Goal: Task Accomplishment & Management: Use online tool/utility

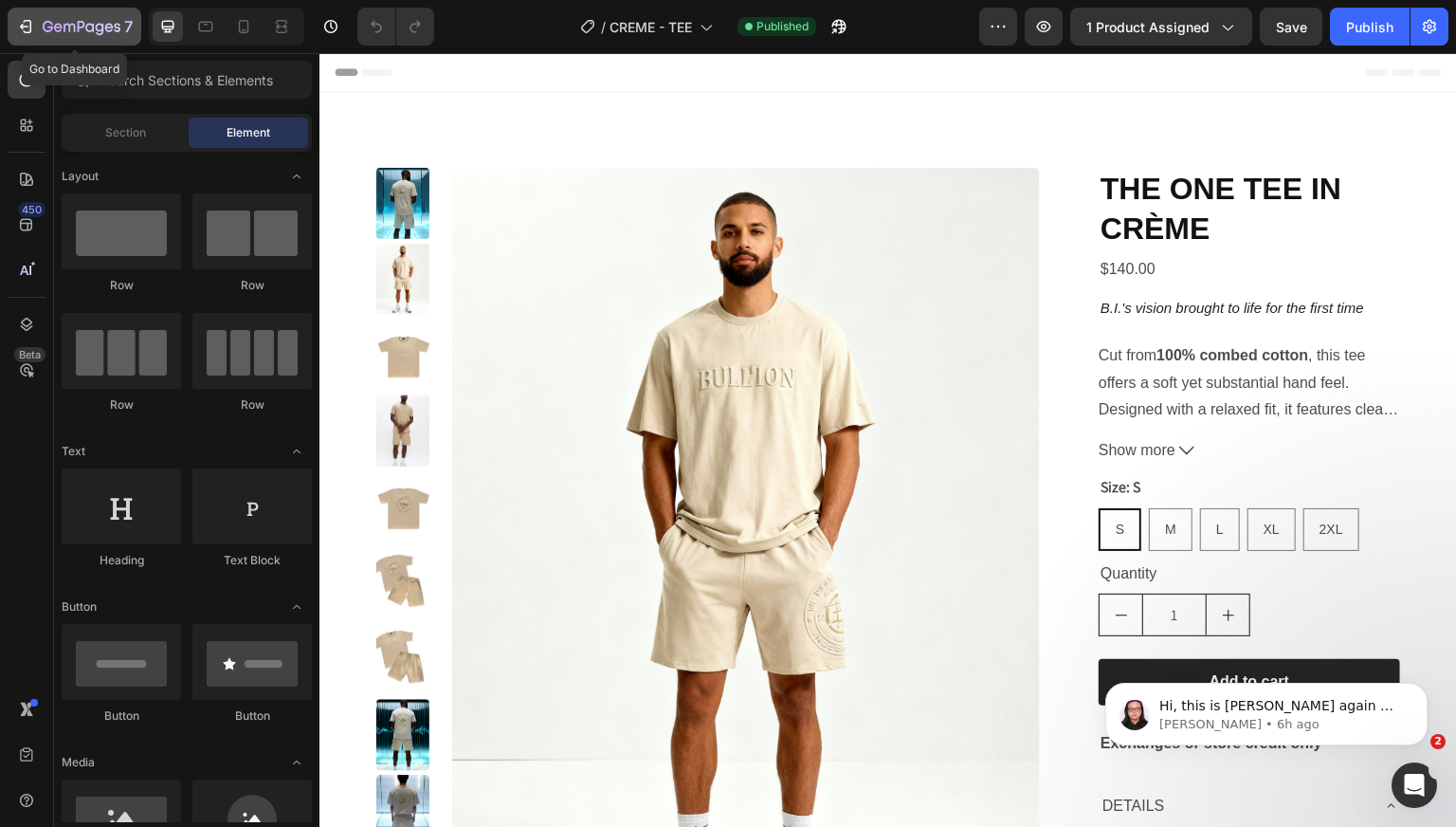
click at [30, 24] on icon "button" at bounding box center [26, 27] width 19 height 19
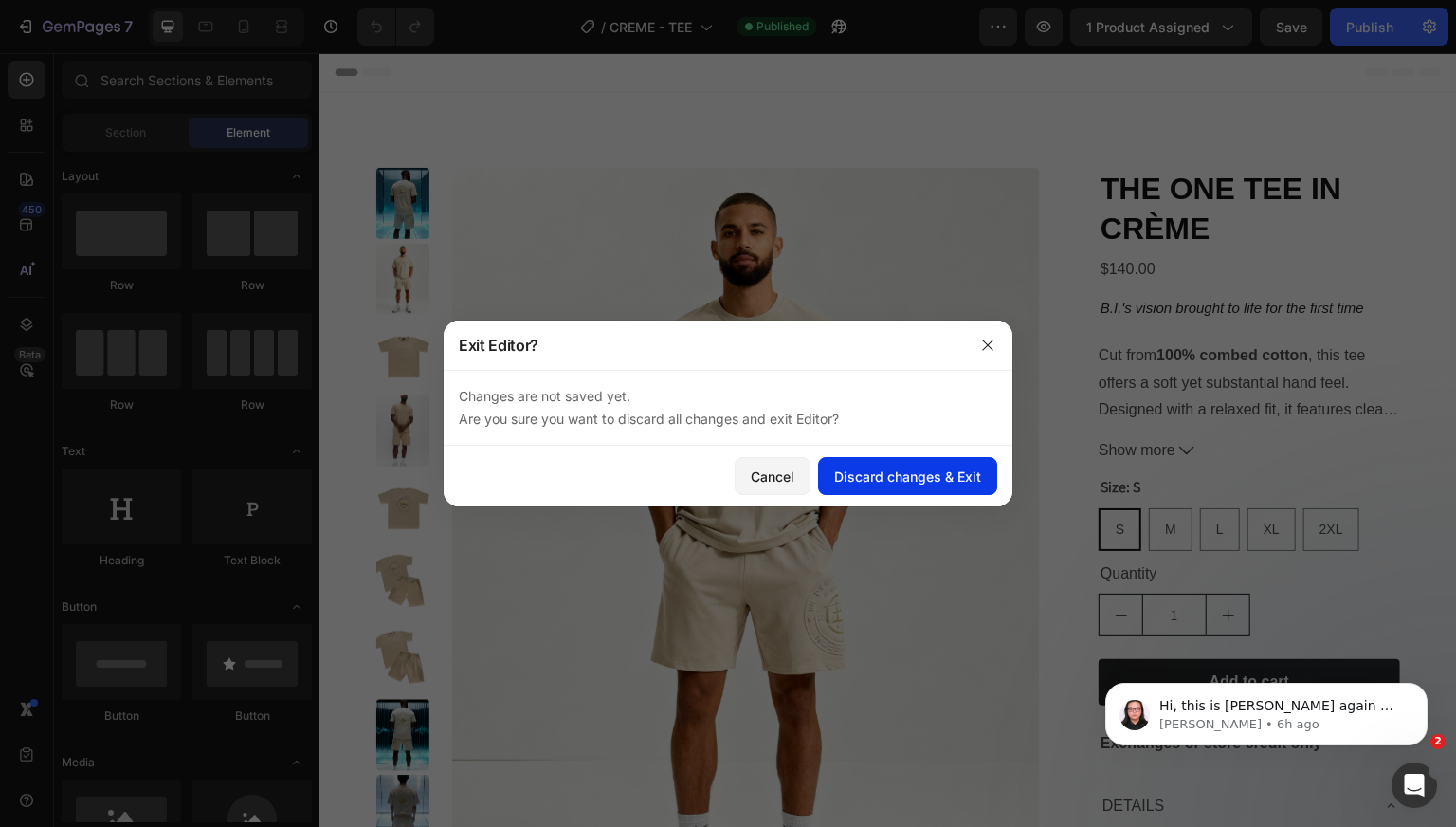
click at [903, 471] on div "Discard changes & Exit" at bounding box center [907, 476] width 147 height 20
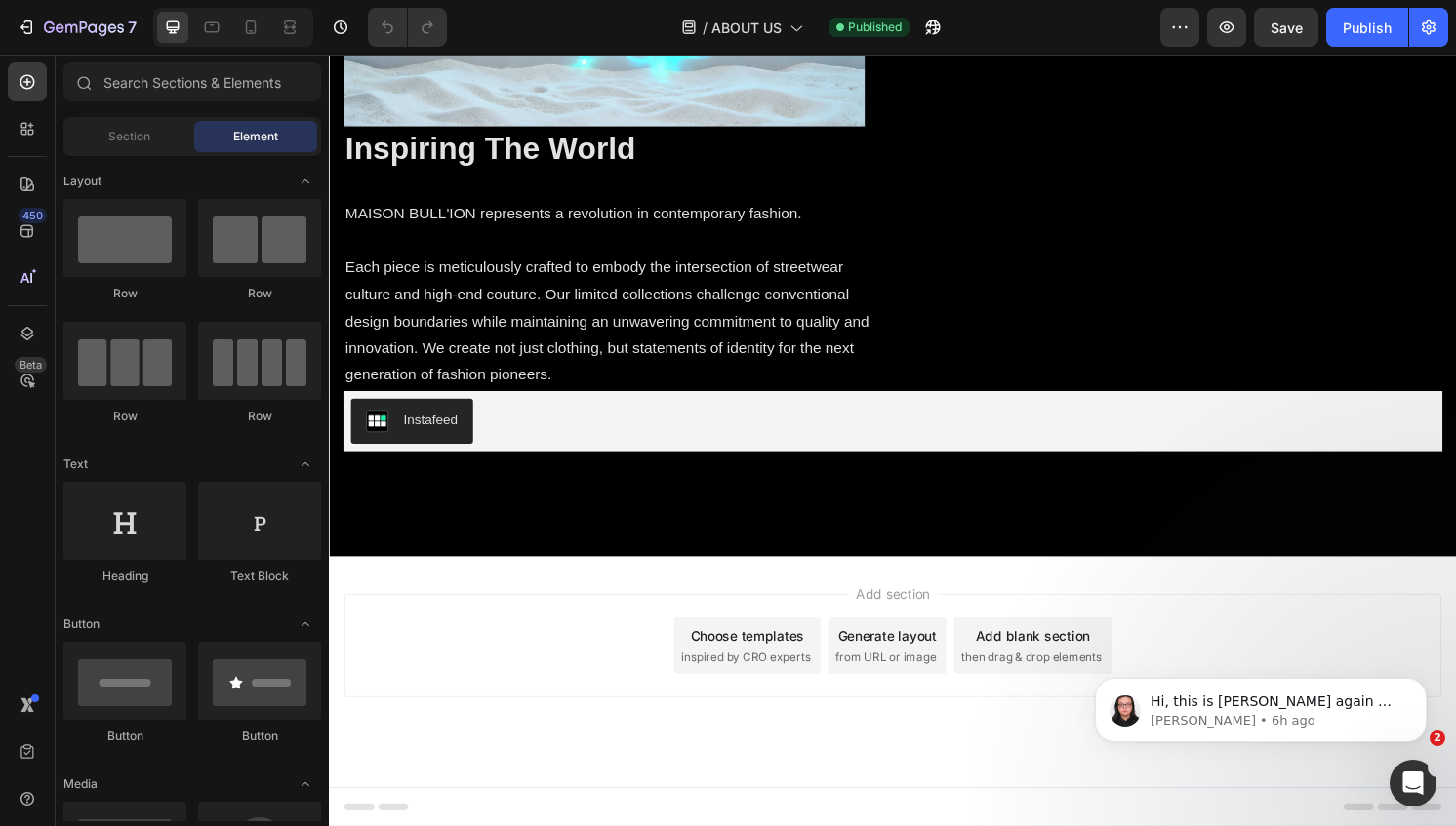
scroll to position [2893, 0]
click at [17, 16] on div "7" at bounding box center [76, 28] width 120 height 24
click at [1264, 33] on button "Save" at bounding box center [1286, 27] width 64 height 39
click at [26, 27] on icon "button" at bounding box center [25, 28] width 9 height 6
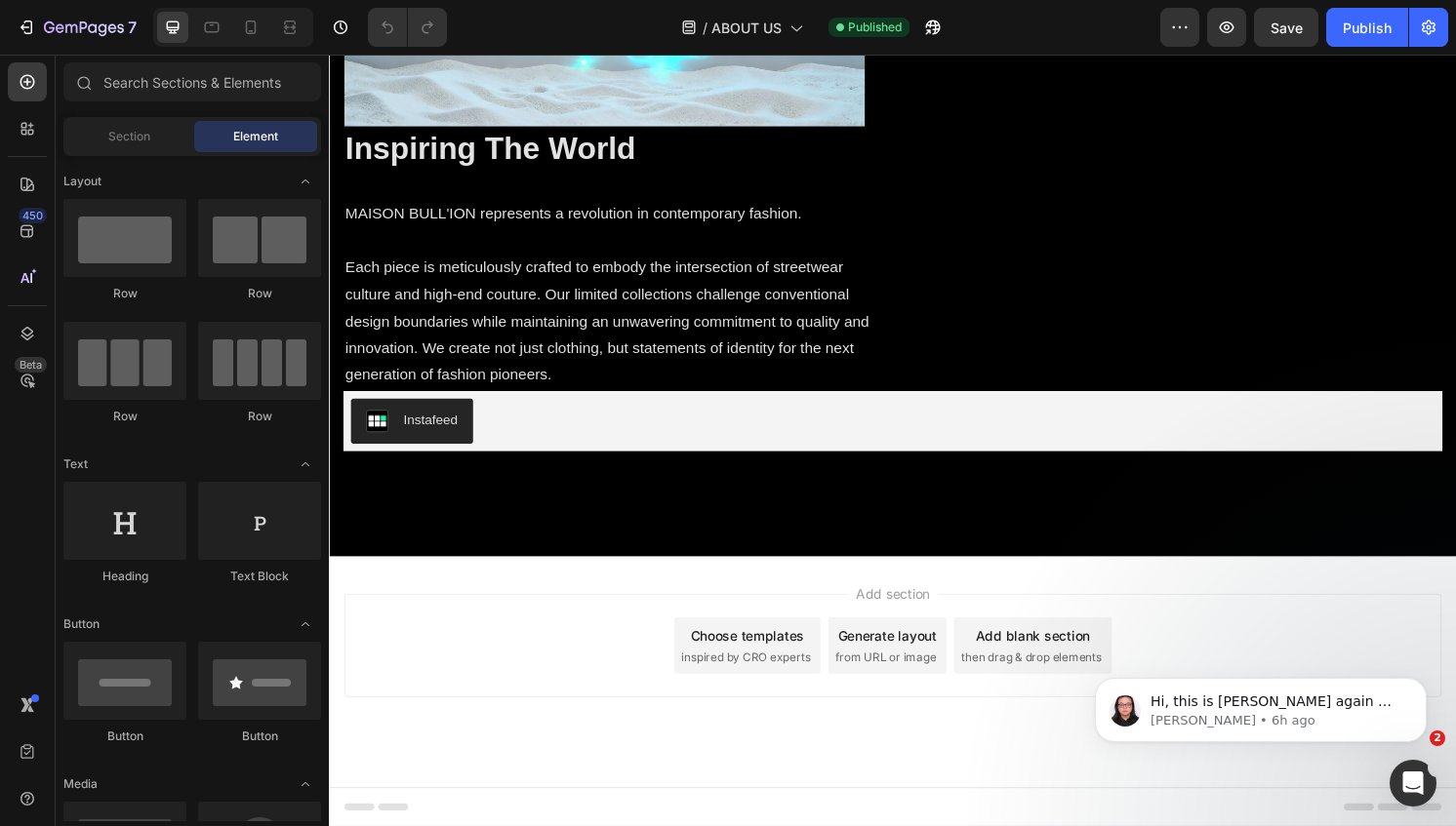
click at [30, 19] on icon "button" at bounding box center [27, 28] width 20 height 20
click at [94, 22] on icon "button" at bounding box center [83, 29] width 80 height 17
click at [30, 31] on icon "button" at bounding box center [27, 28] width 20 height 20
click at [30, 32] on icon "button" at bounding box center [27, 28] width 20 height 20
click at [28, 26] on icon "button" at bounding box center [27, 28] width 20 height 20
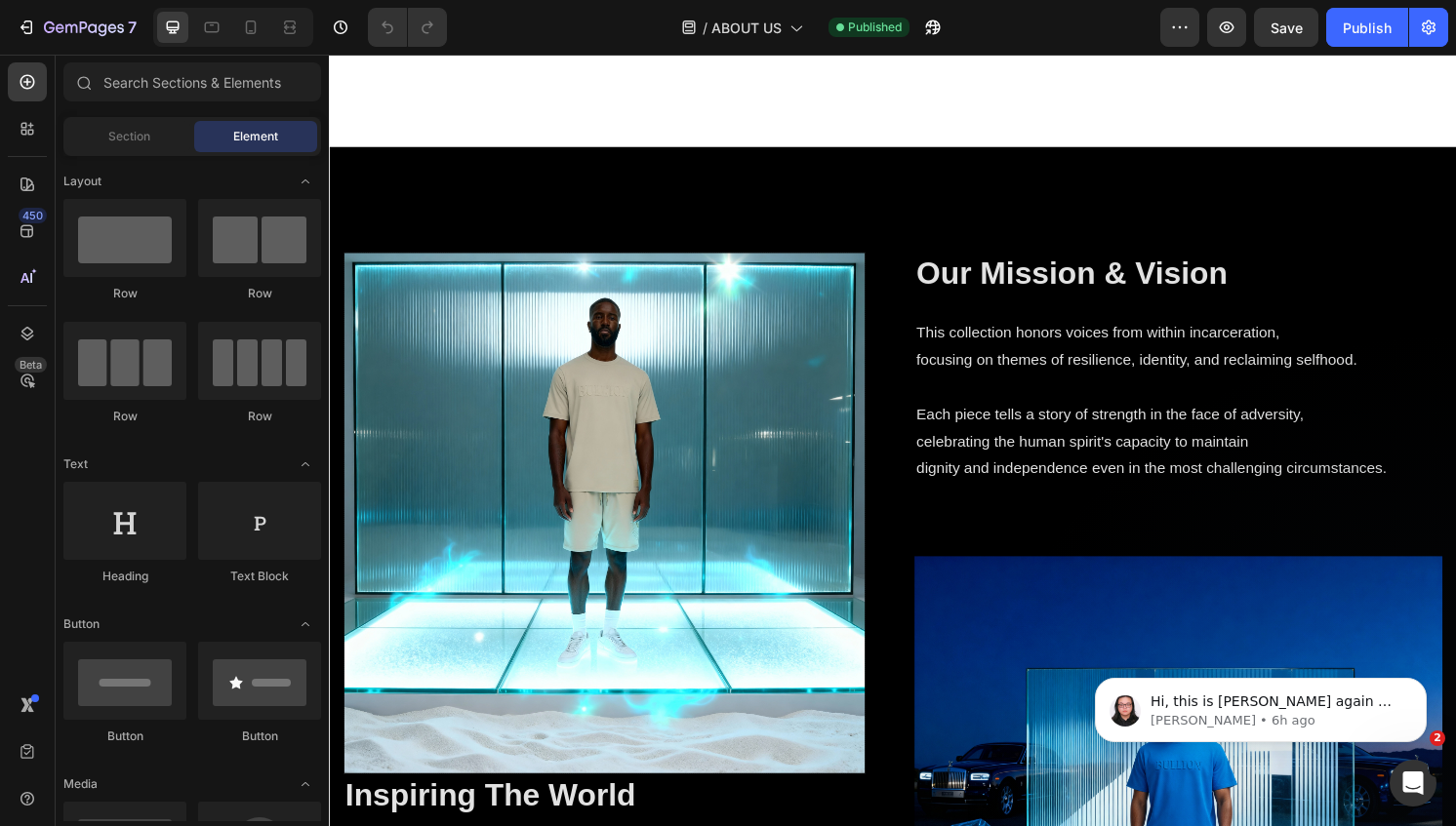
scroll to position [2831, 0]
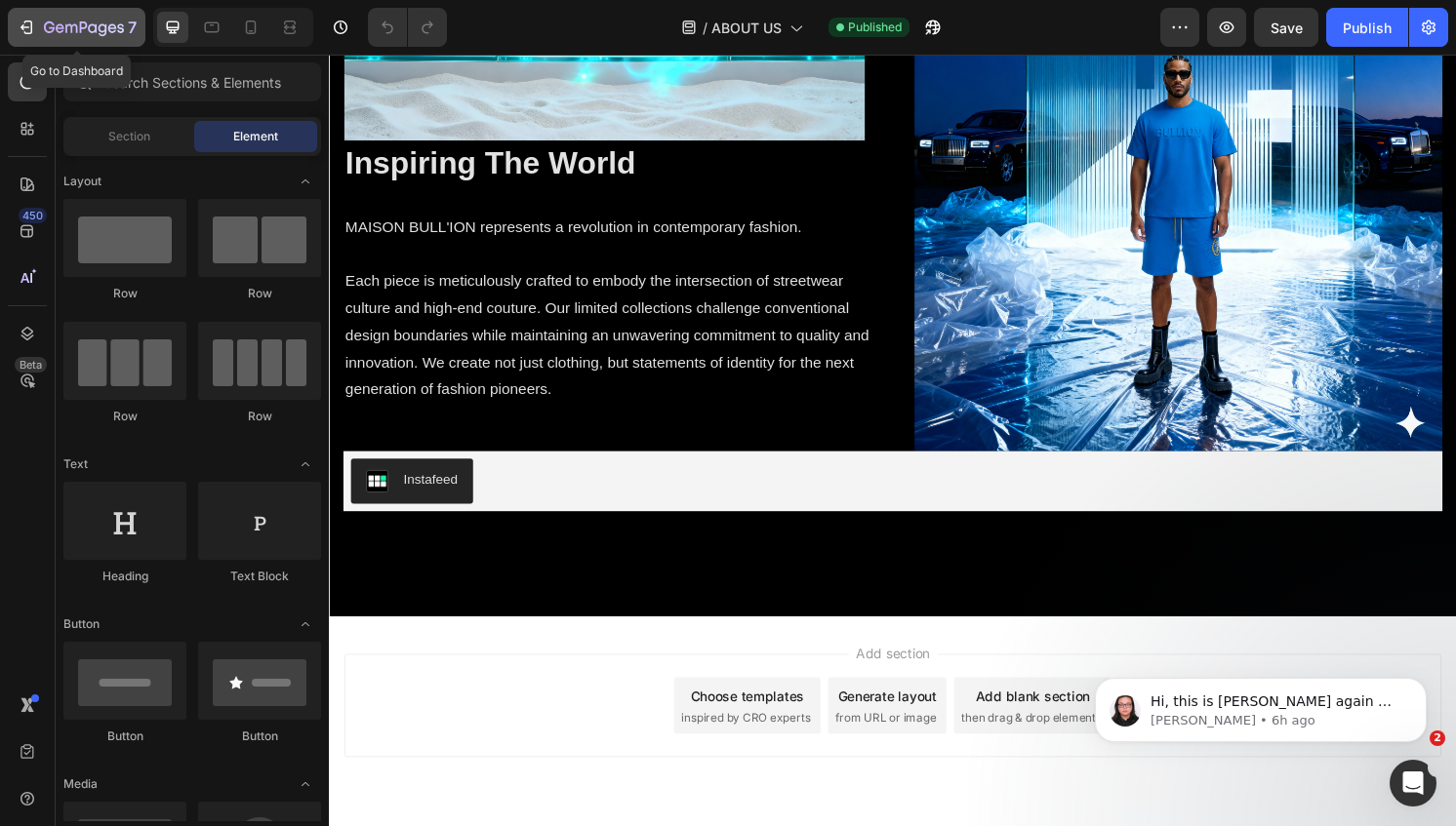
click at [23, 28] on icon "button" at bounding box center [25, 28] width 9 height 6
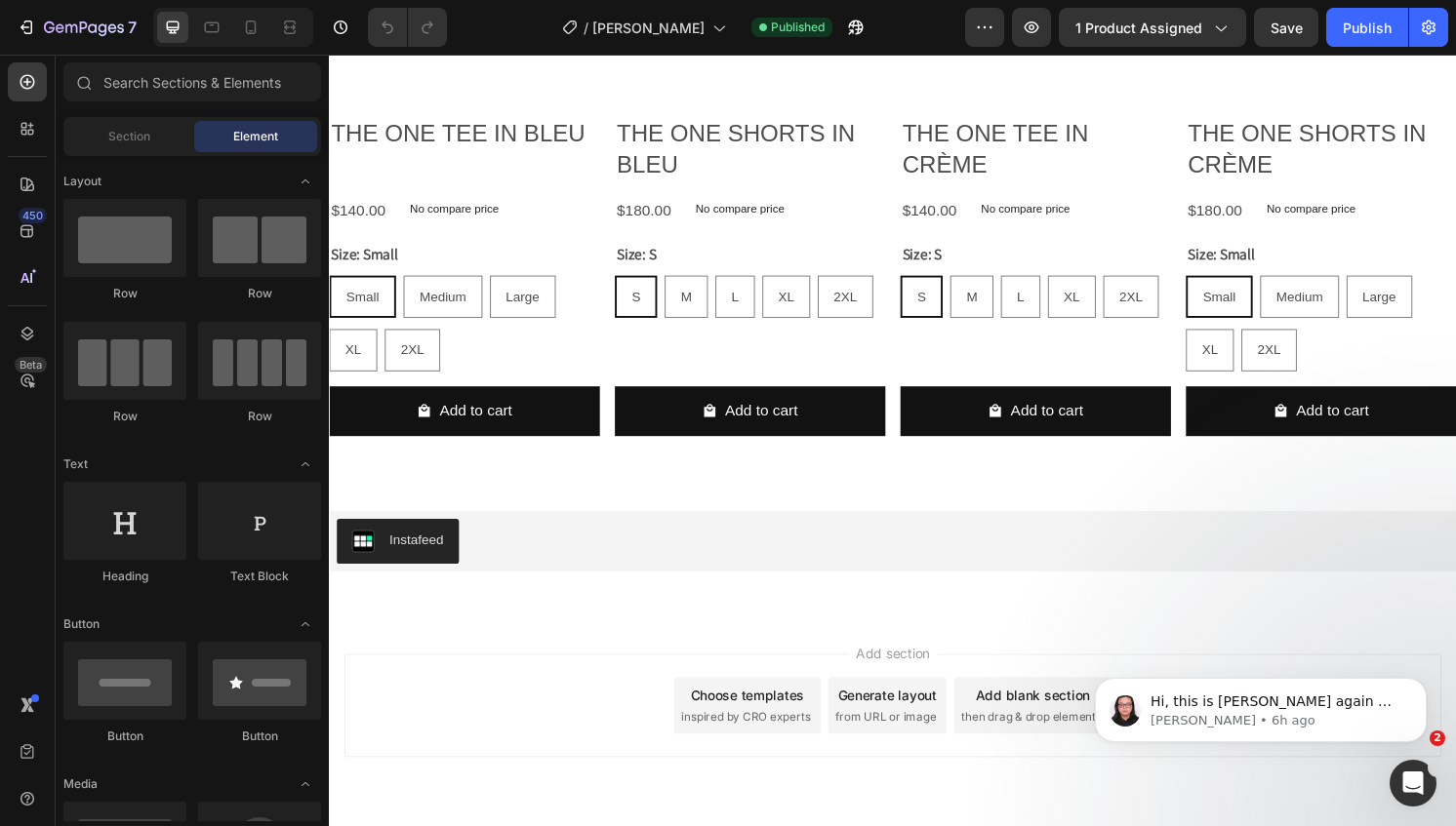
scroll to position [4190, 0]
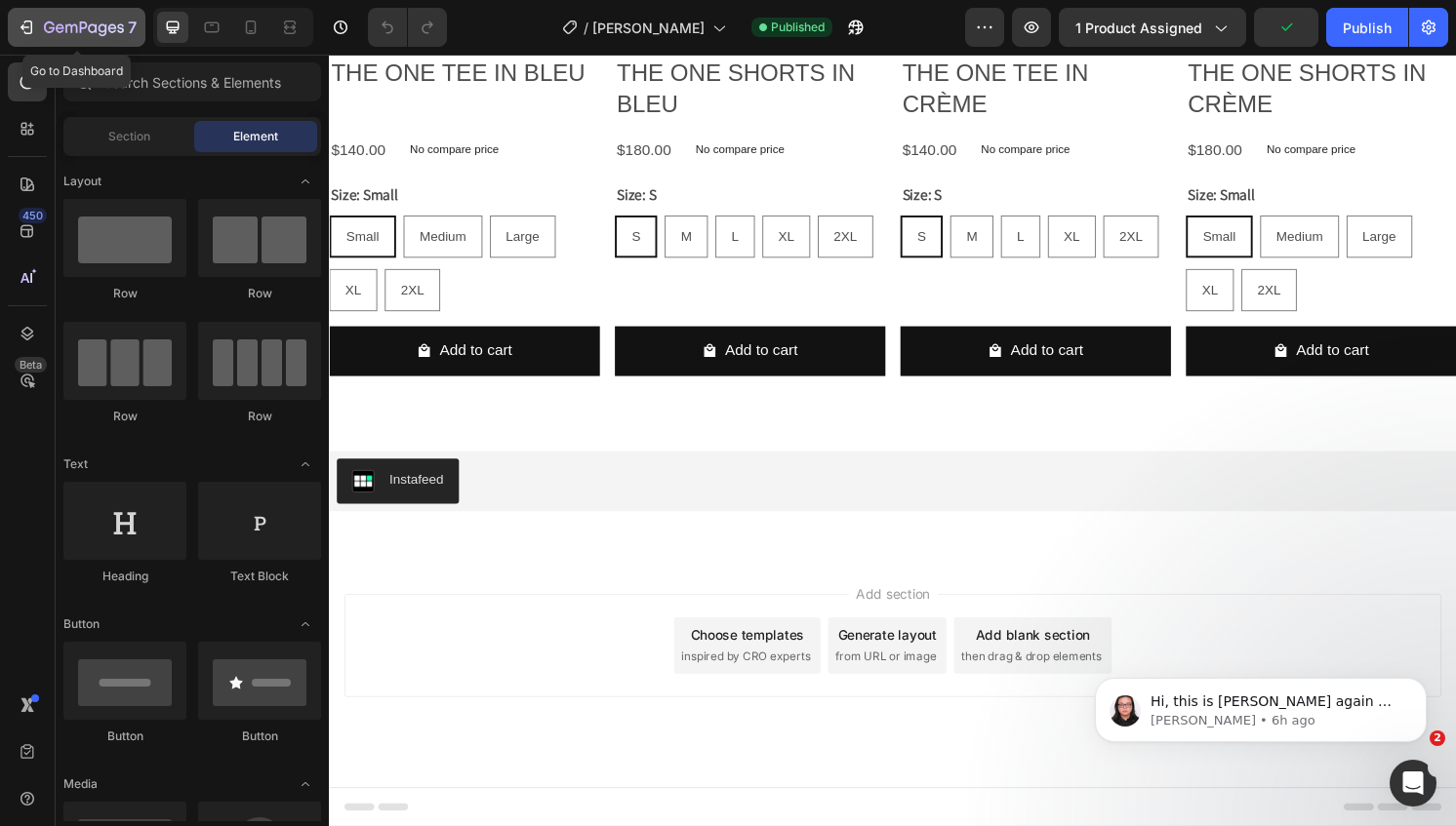
click at [33, 25] on icon "button" at bounding box center [27, 28] width 20 height 20
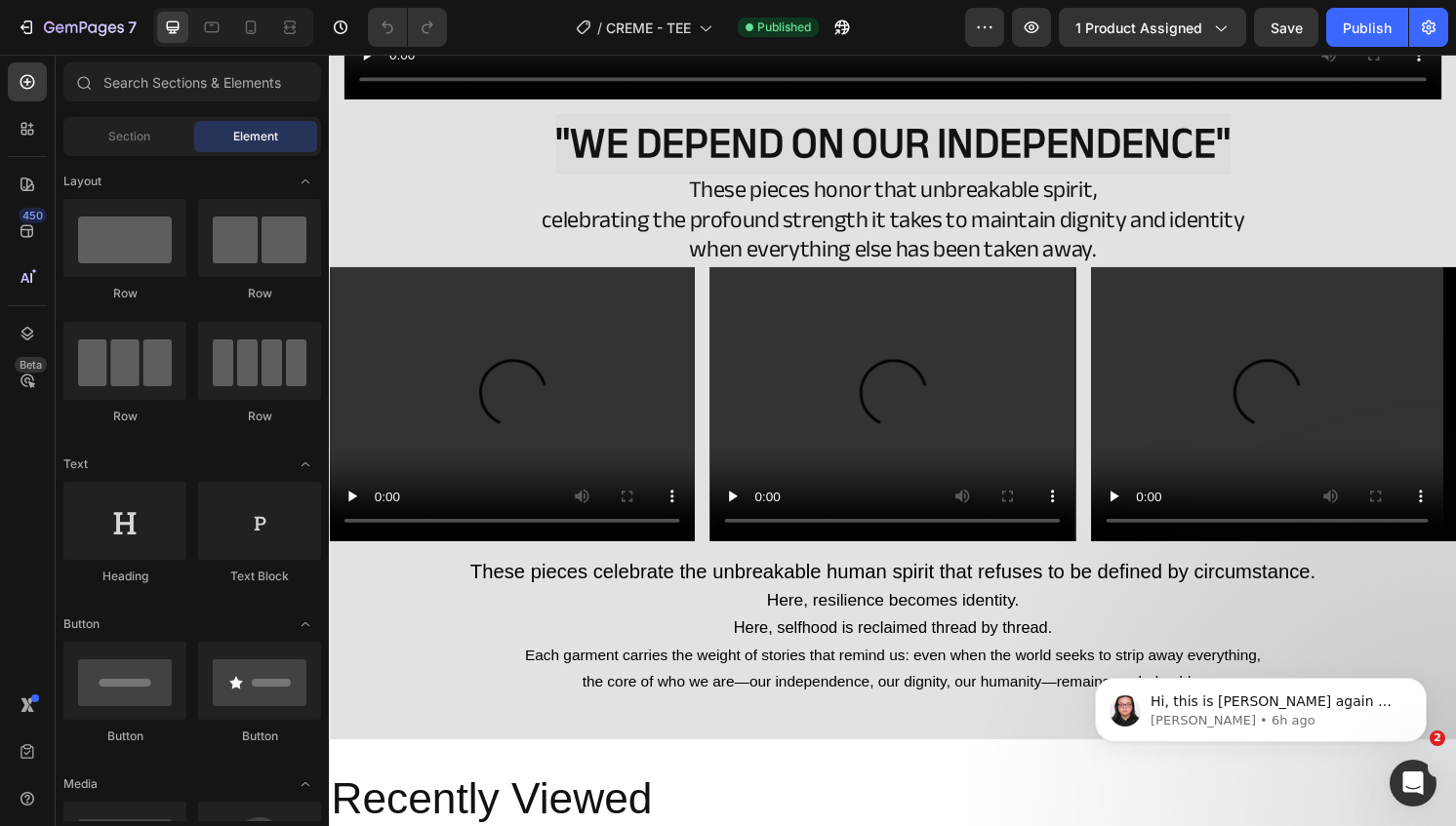
scroll to position [5180, 0]
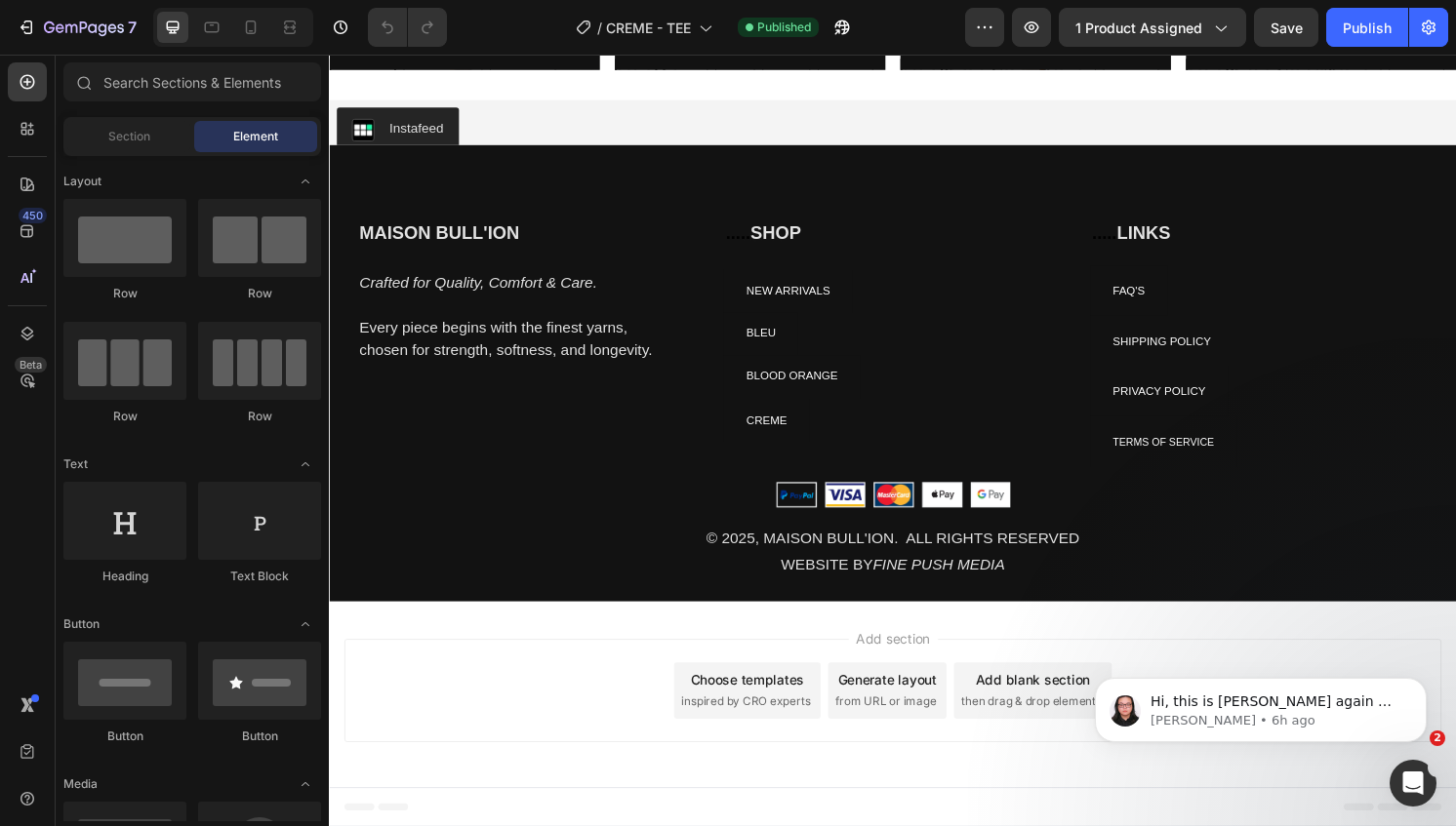
click at [964, 353] on div "Heading" at bounding box center [1009, 342] width 161 height 232
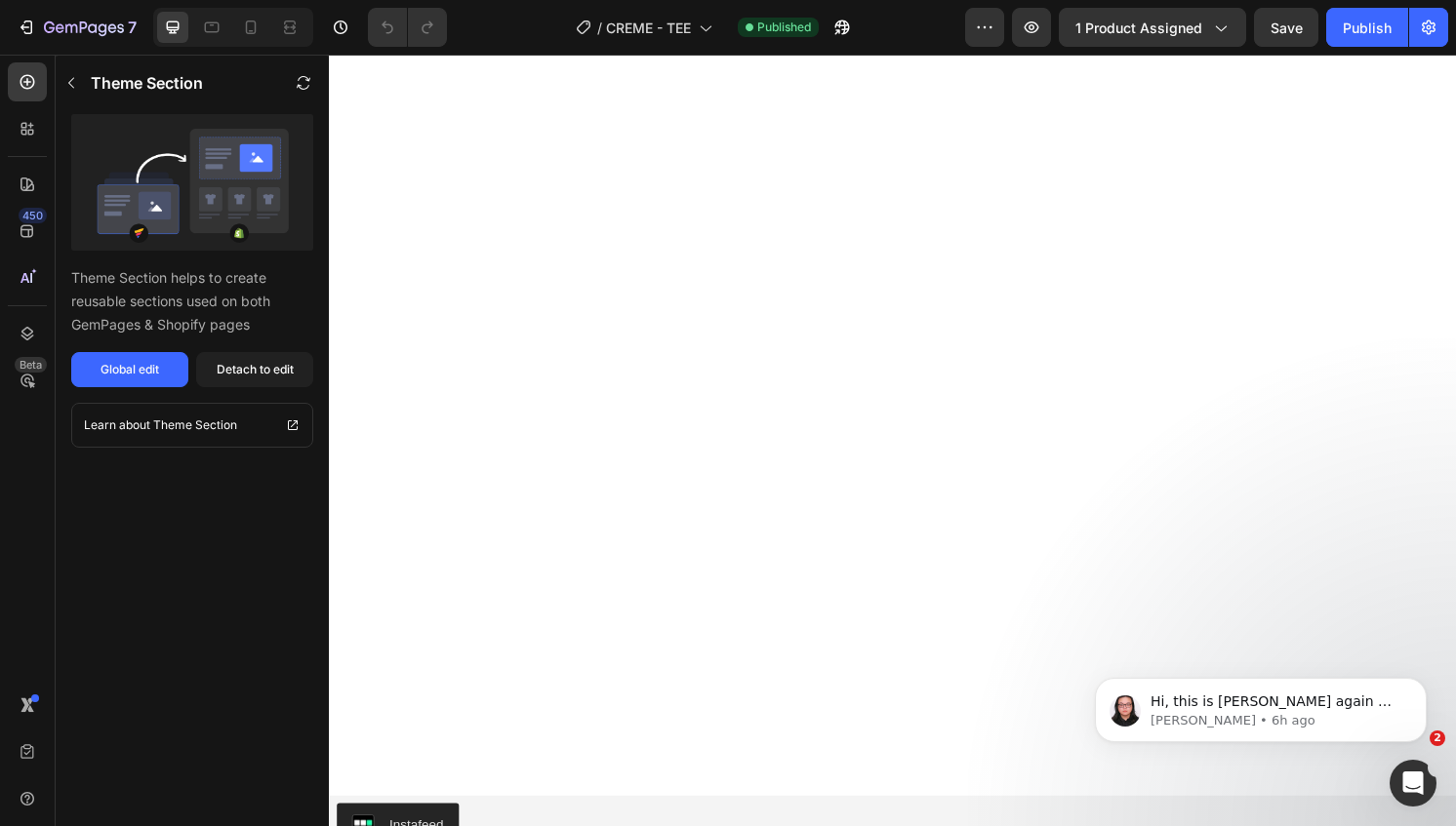
scroll to position [5990, 0]
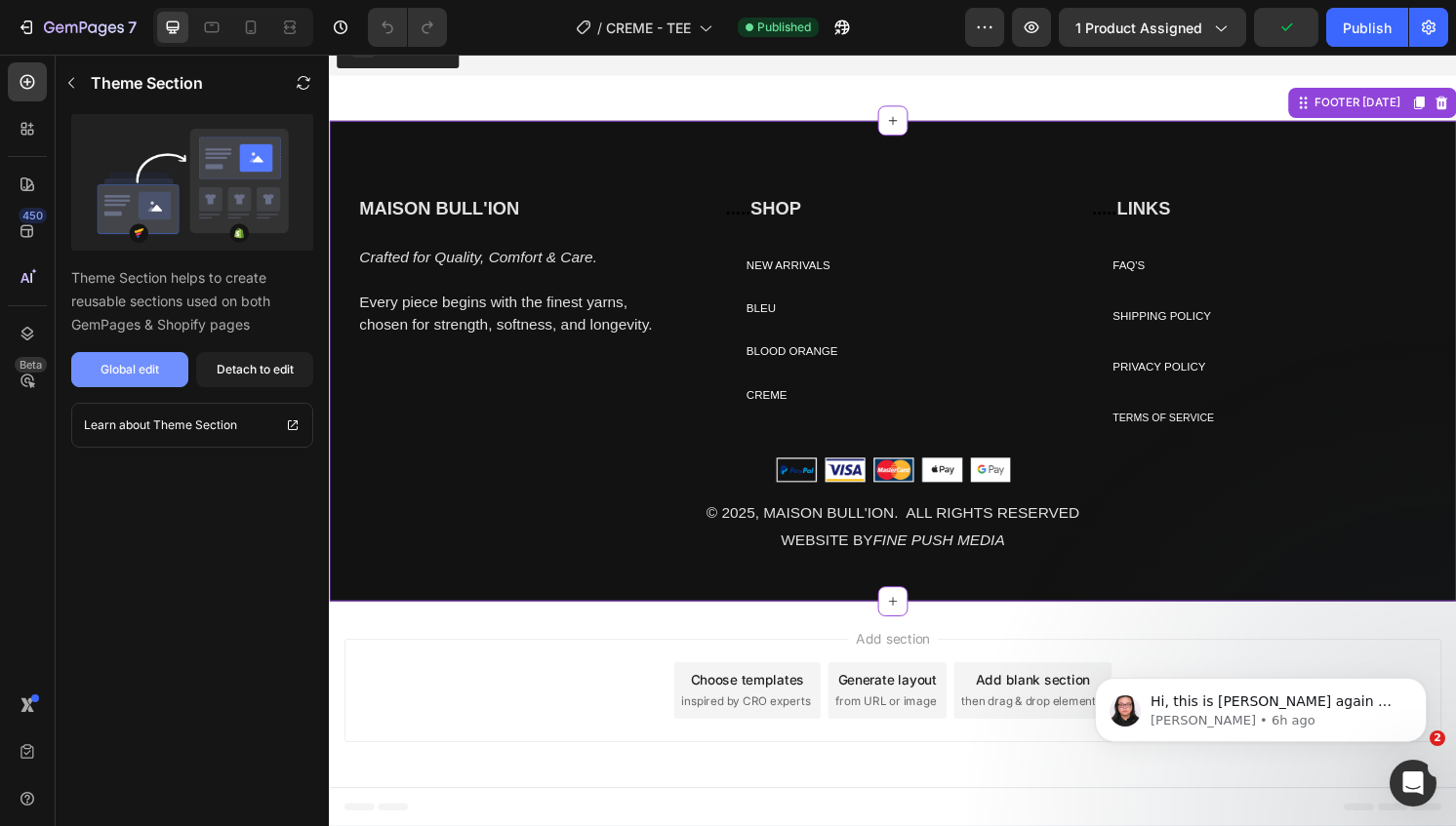
click at [141, 374] on div "Global edit" at bounding box center [130, 370] width 58 height 18
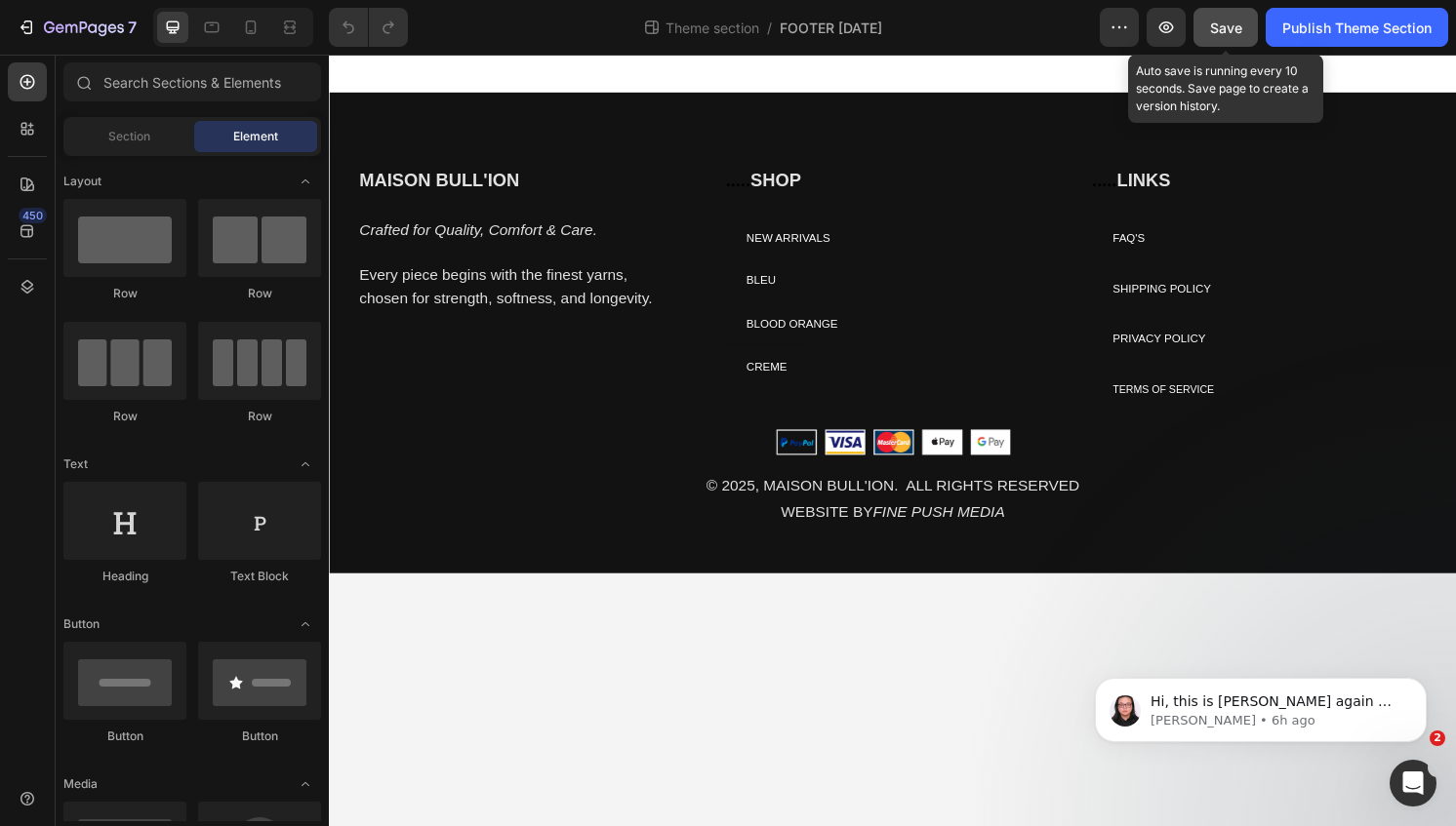
click at [1210, 42] on button "Save" at bounding box center [1224, 27] width 64 height 39
